Goal: Find specific page/section: Find specific page/section

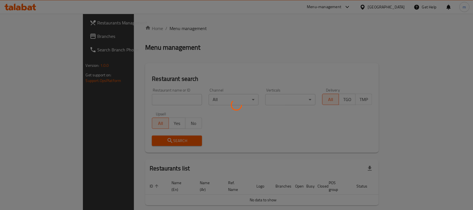
click at [48, 40] on div at bounding box center [236, 105] width 473 height 210
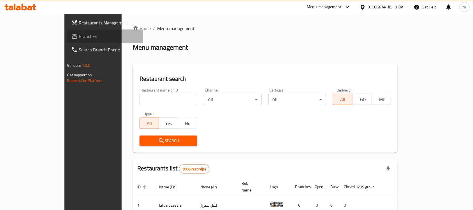
click at [67, 40] on link "Branches" at bounding box center [105, 35] width 77 height 13
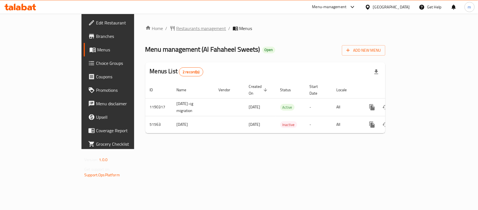
click at [177, 25] on span "Restaurants management" at bounding box center [202, 28] width 50 height 7
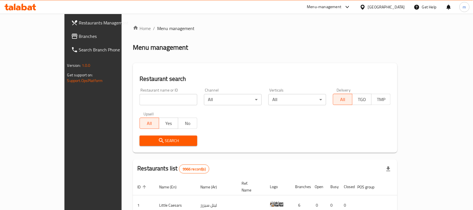
click at [140, 99] on input "search" at bounding box center [169, 99] width 58 height 11
paste input "25749"
type input "25749"
click at [144, 141] on span "Search" at bounding box center [168, 140] width 49 height 7
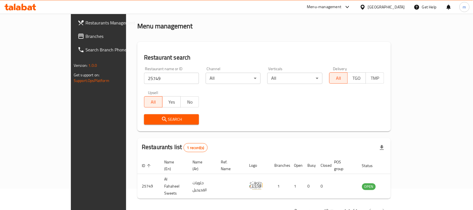
scroll to position [29, 0]
